Goal: Task Accomplishment & Management: Manage account settings

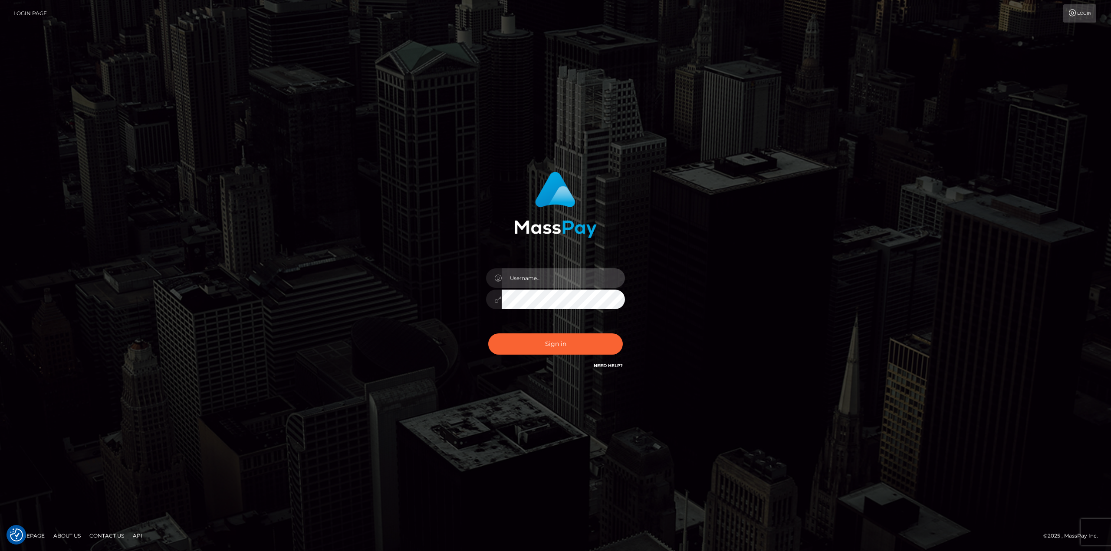
click at [523, 281] on input "text" at bounding box center [563, 279] width 123 height 20
type input "Ahmed"
click at [558, 346] on button "Sign in" at bounding box center [555, 344] width 134 height 21
click at [554, 266] on div at bounding box center [555, 295] width 152 height 66
click at [560, 272] on input "text" at bounding box center [563, 279] width 123 height 20
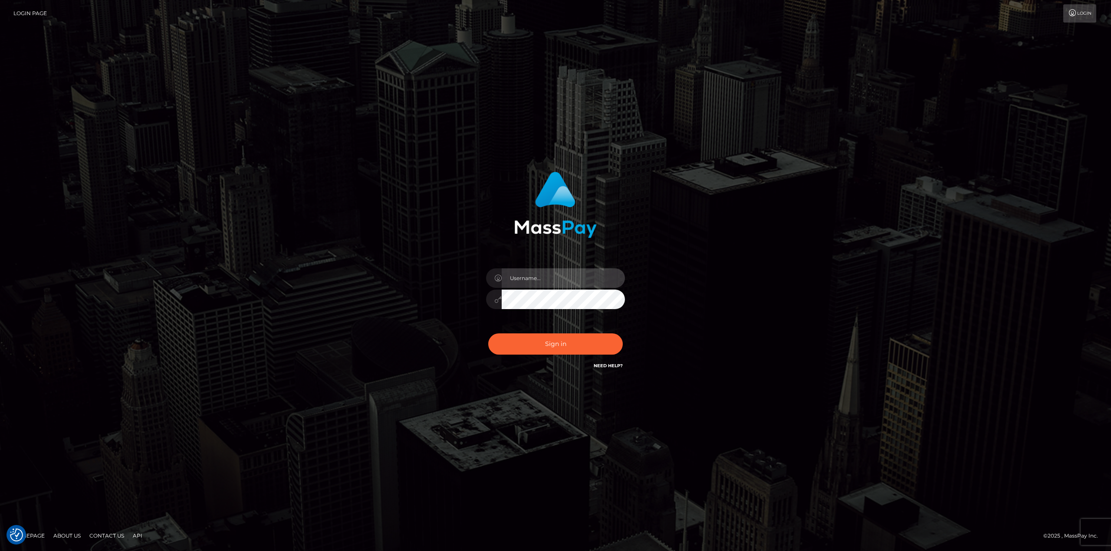
type input "Ahmed"
click at [551, 351] on button "Sign in" at bounding box center [555, 344] width 134 height 21
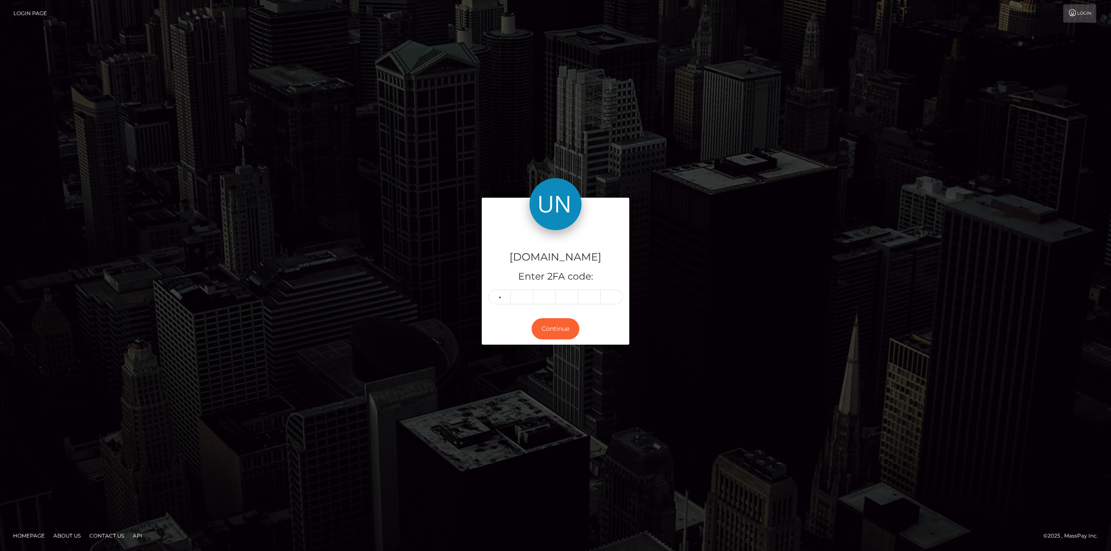
type input "8"
type input "7"
type input "6"
type input "4"
type input "3"
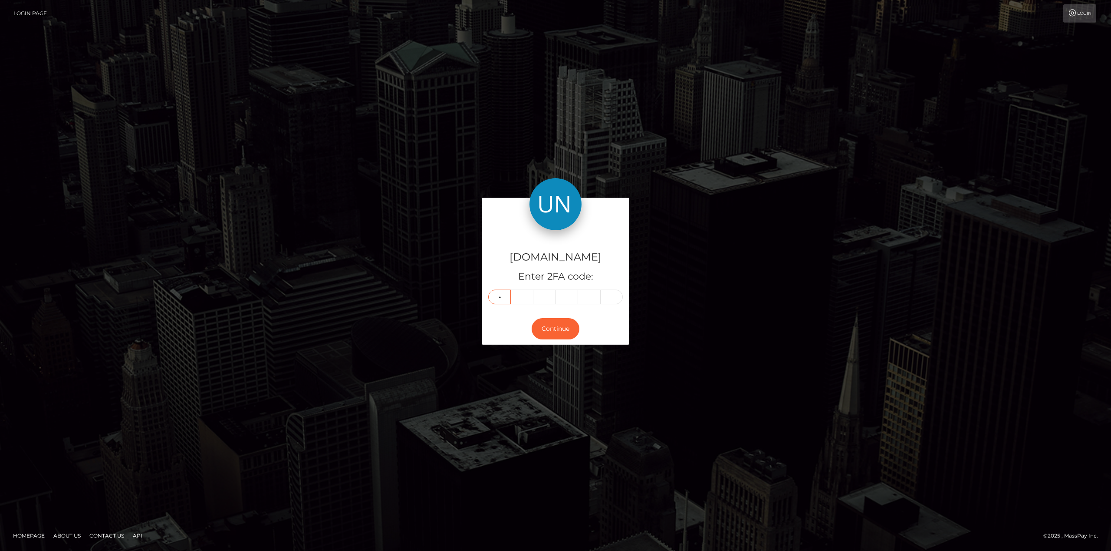
type input "4"
type input "2"
type input "8"
type input "4"
type input "6"
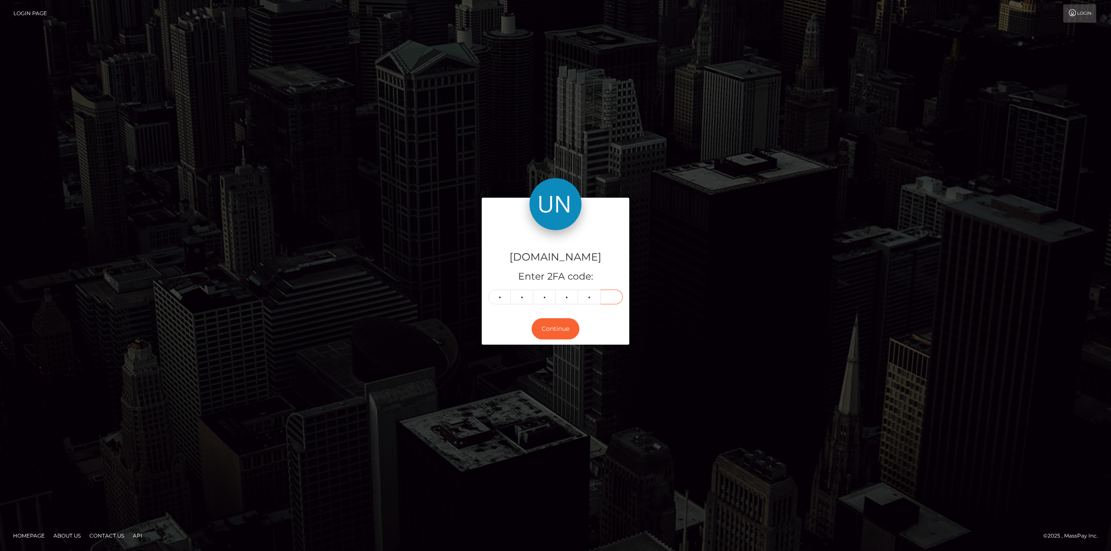
type input "4"
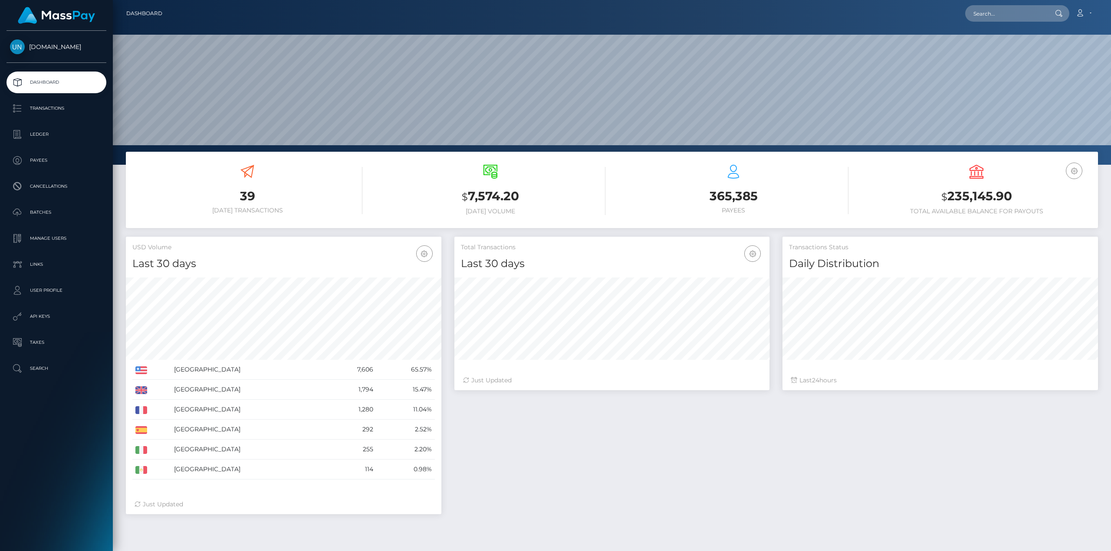
scroll to position [154, 315]
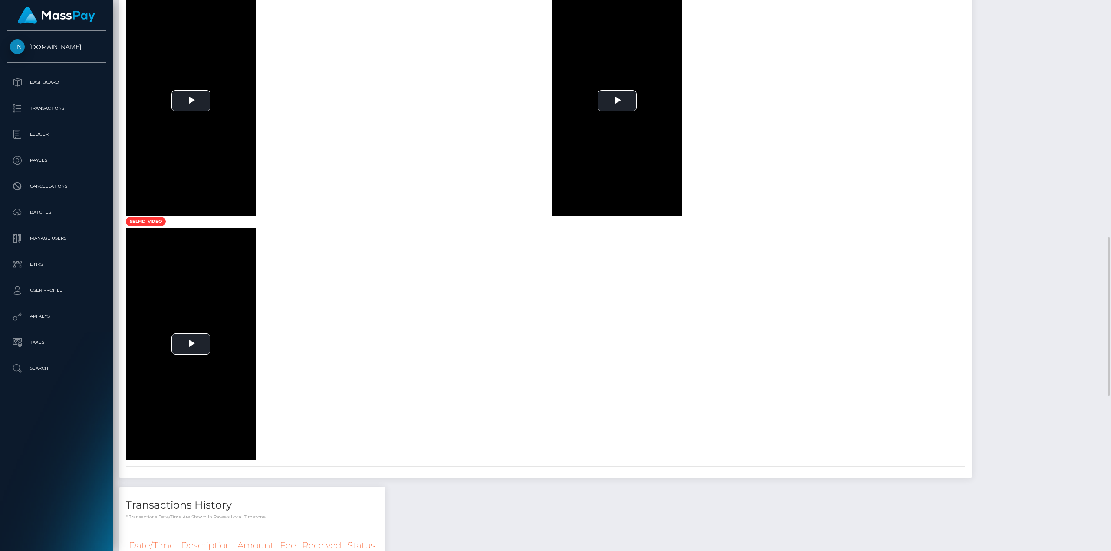
scroll to position [868, 0]
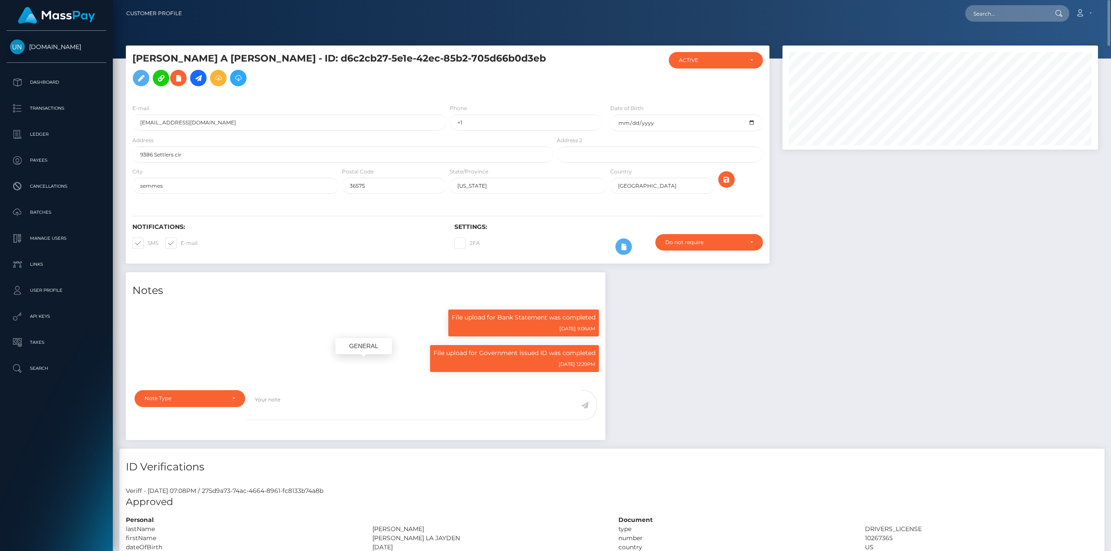
scroll to position [104, 315]
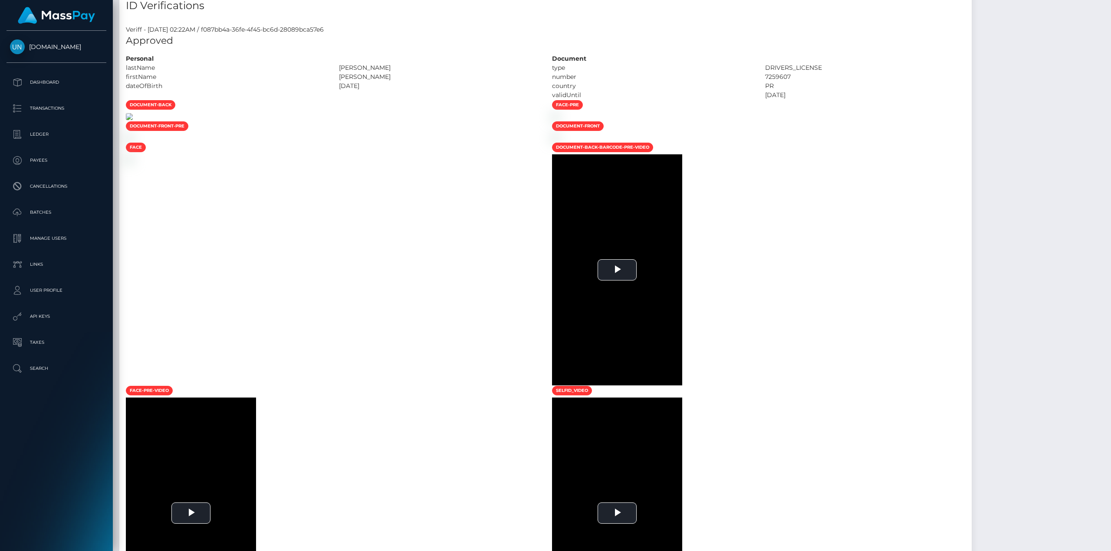
scroll to position [87, 0]
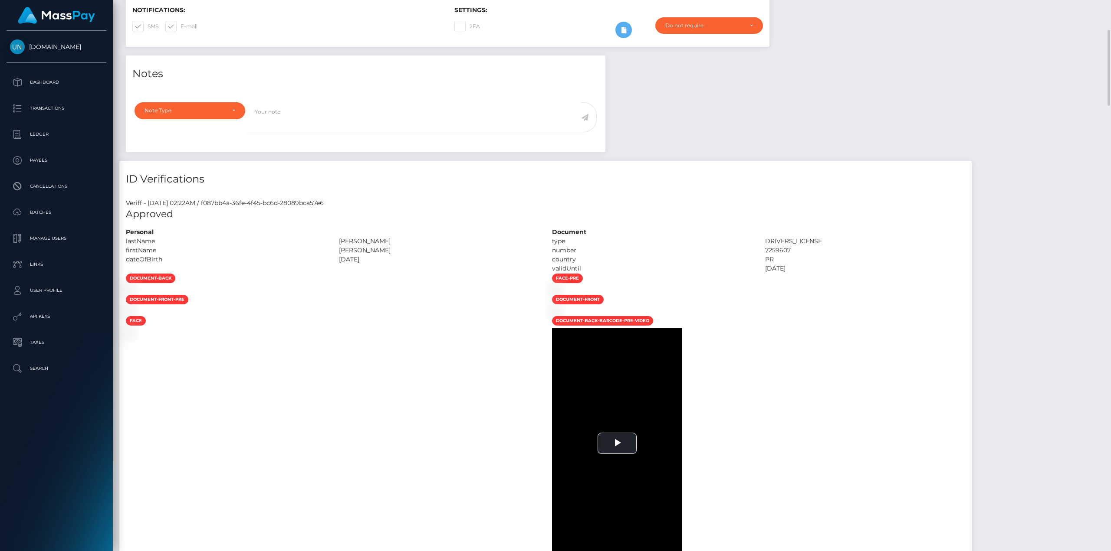
scroll to position [304, 0]
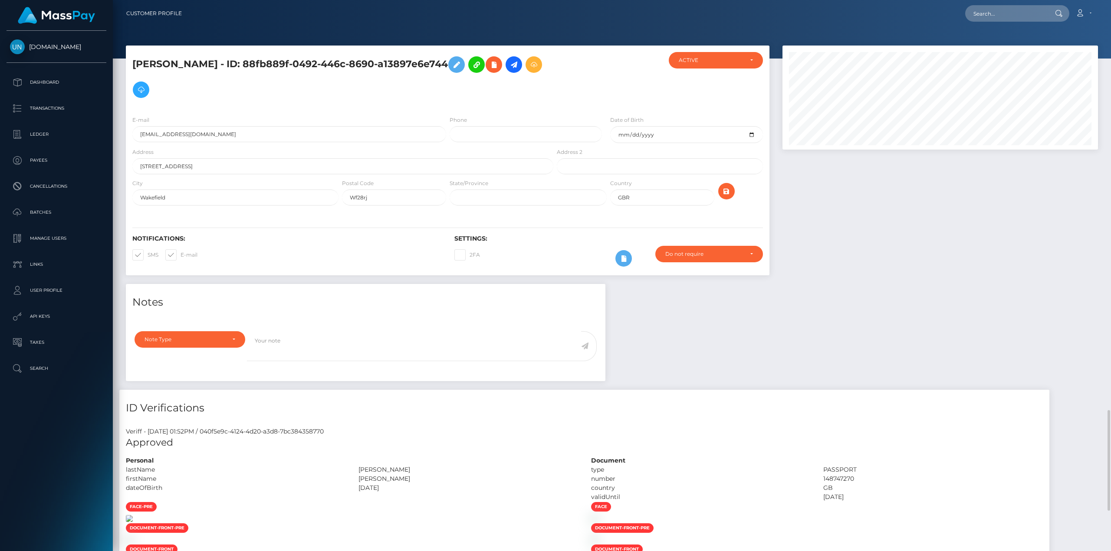
scroll to position [104, 315]
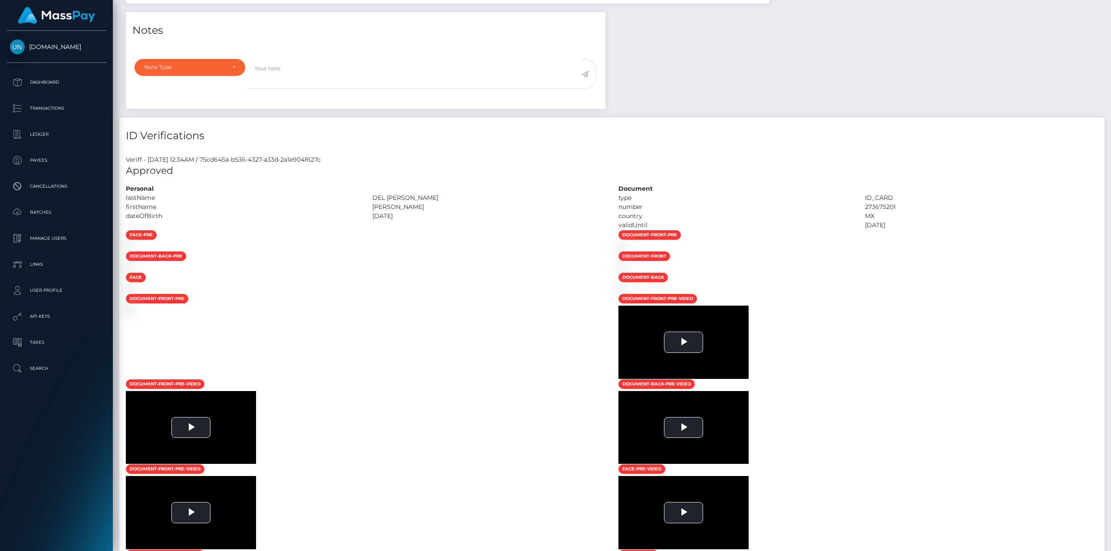
scroll to position [304, 0]
